Goal: Transaction & Acquisition: Purchase product/service

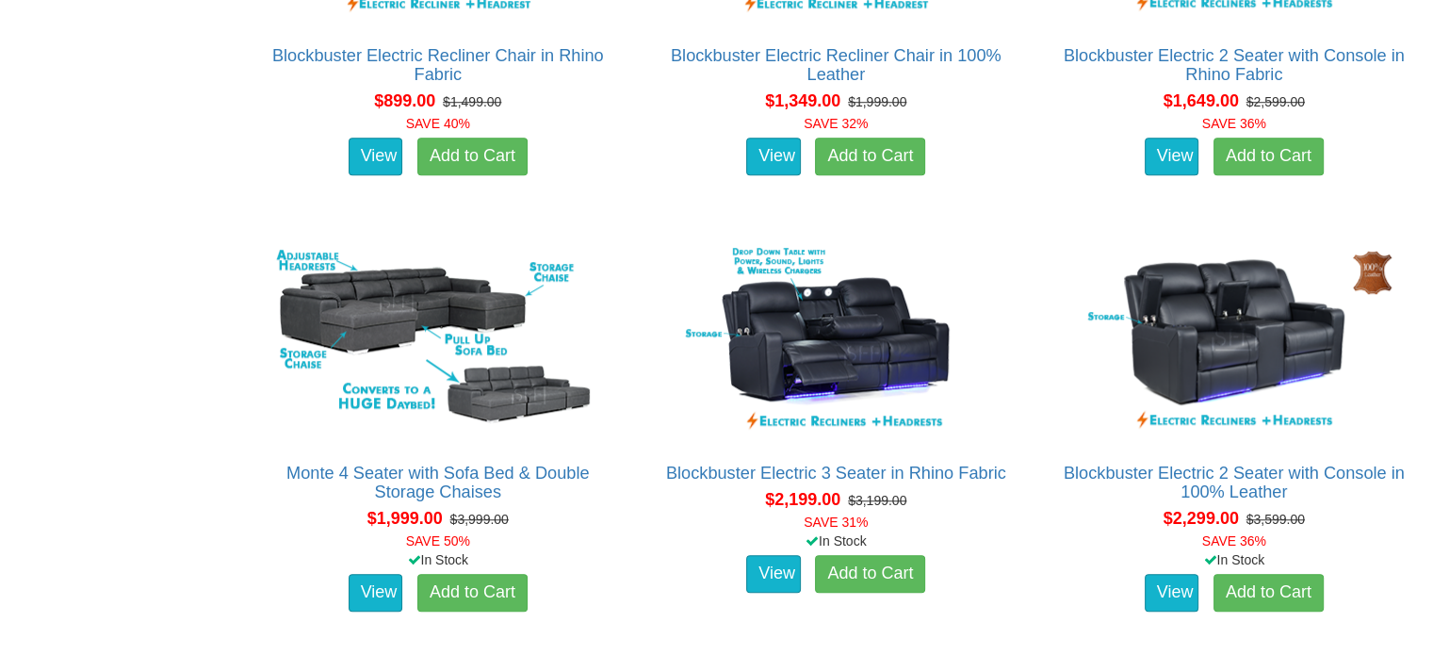
scroll to position [1508, 0]
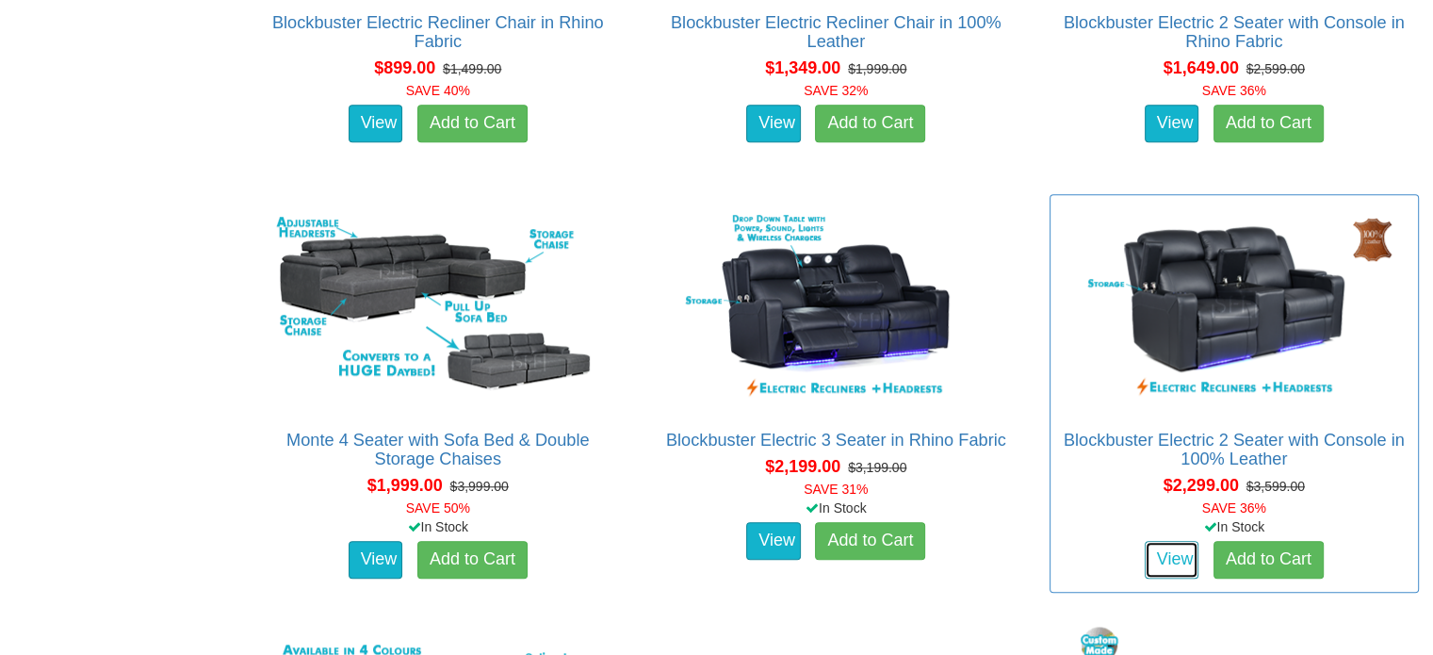
click at [1153, 557] on link "View" at bounding box center [1172, 560] width 55 height 38
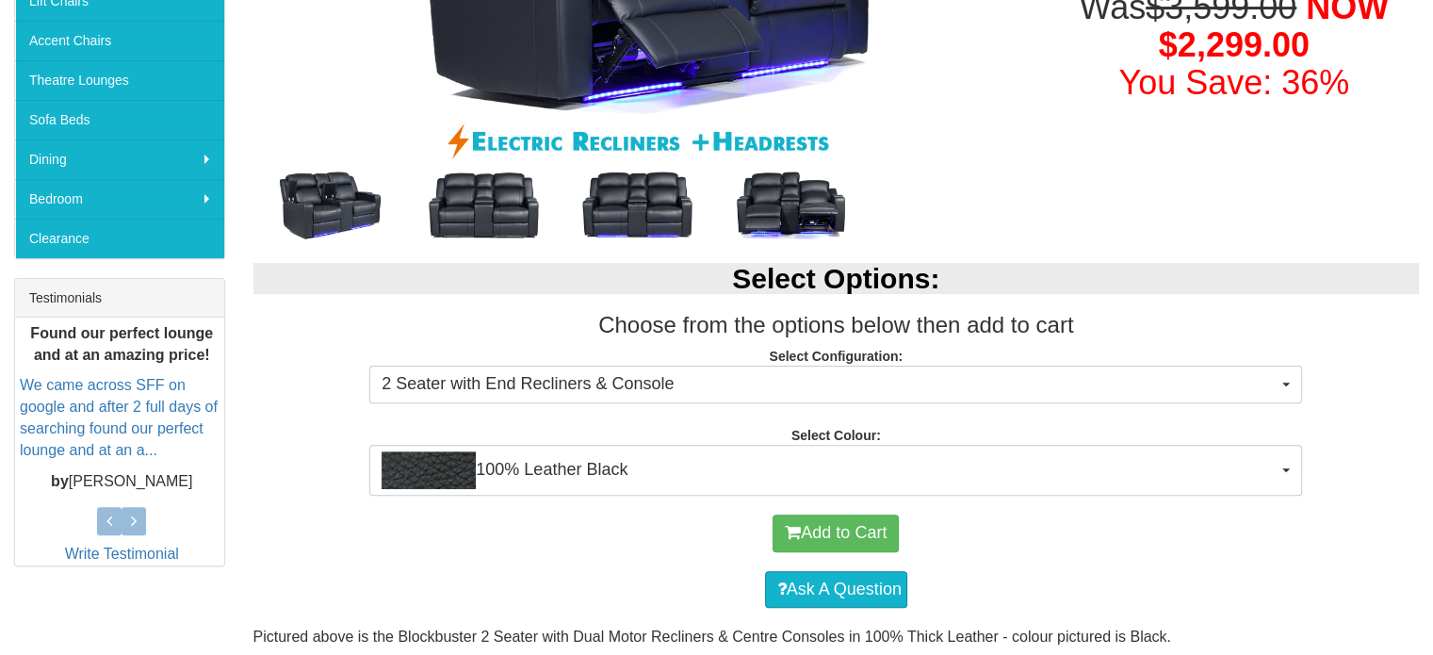
scroll to position [565, 0]
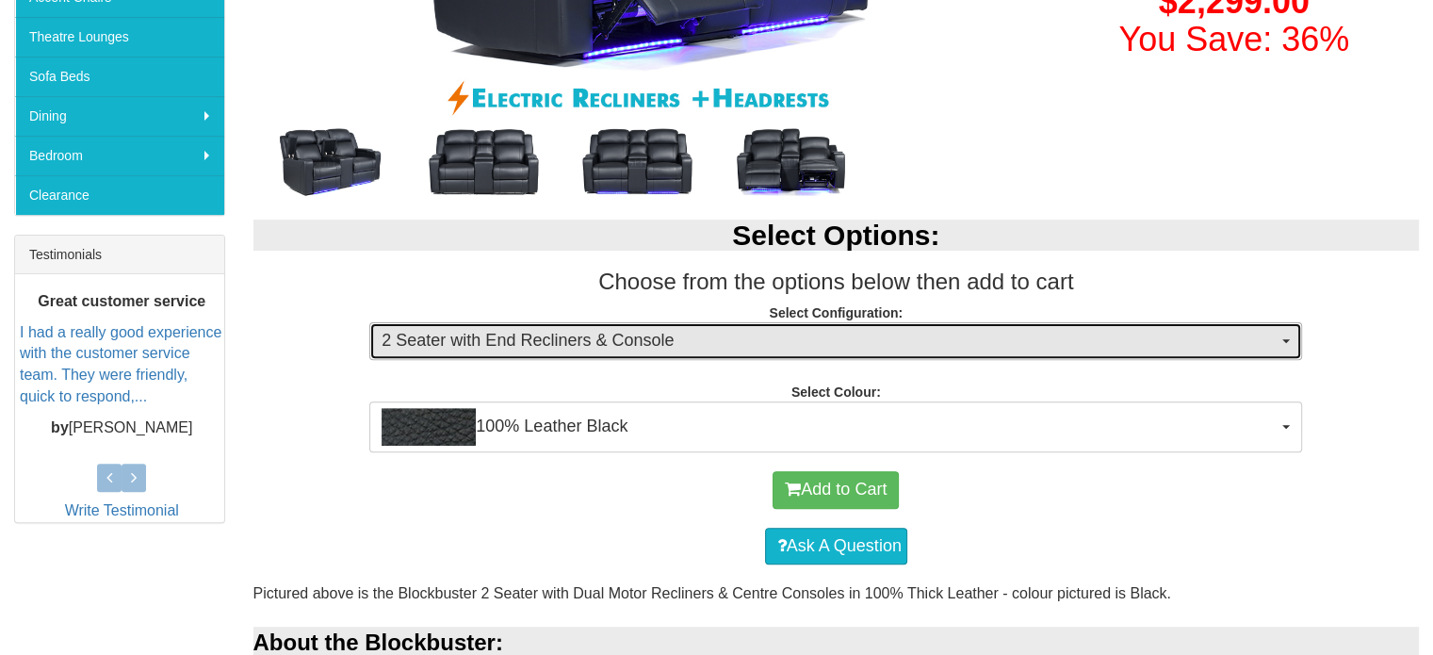
click at [1285, 334] on button "2 Seater with End Recliners & Console" at bounding box center [835, 341] width 933 height 38
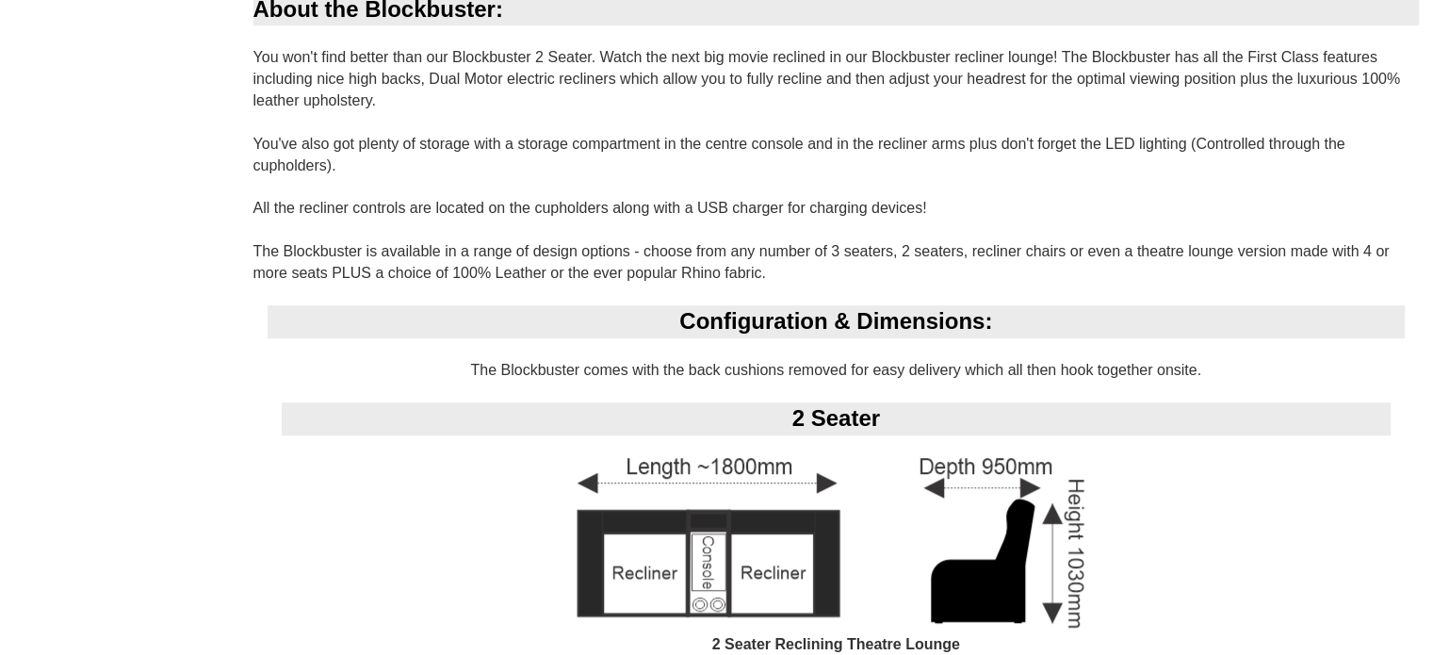
scroll to position [822, 0]
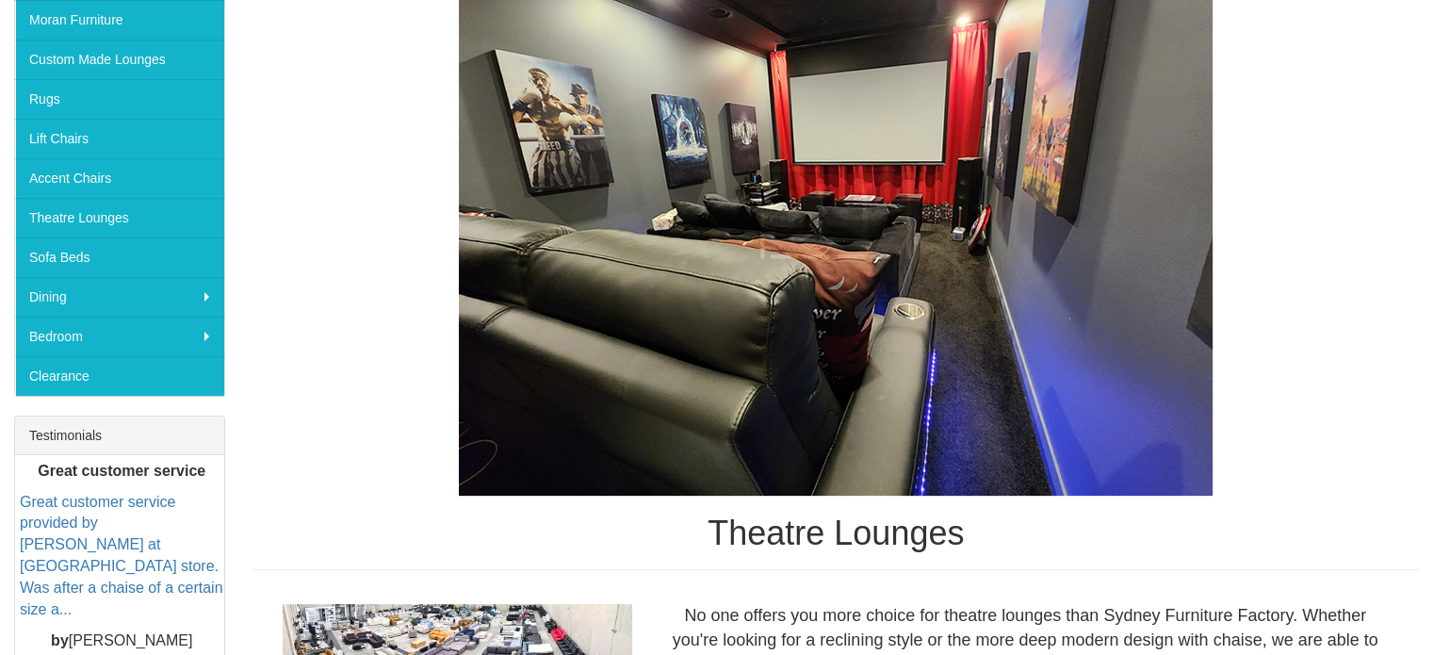
scroll to position [377, 0]
